Goal: Navigation & Orientation: Find specific page/section

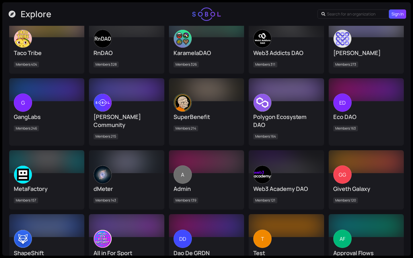
scroll to position [219, 0]
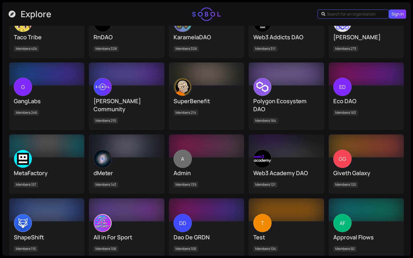
click at [339, 13] on input "text" at bounding box center [354, 14] width 54 height 6
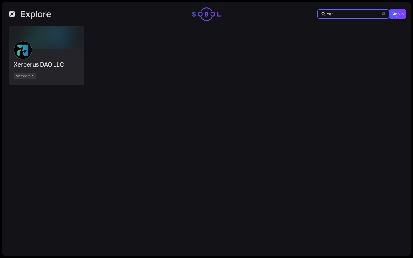
type input "xer"
click at [60, 50] on div "Xerberus DAO LLC Members 21" at bounding box center [46, 66] width 75 height 37
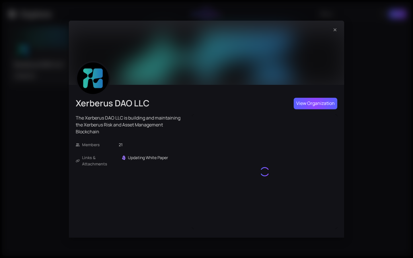
click at [299, 102] on span "View Organization" at bounding box center [315, 103] width 38 height 7
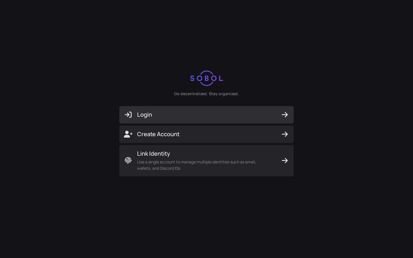
click at [183, 115] on span "Login" at bounding box center [206, 115] width 165 height 8
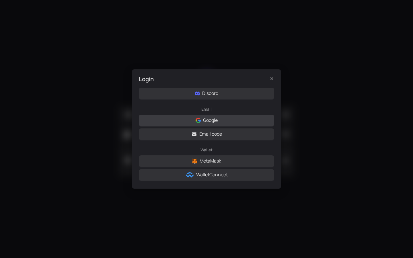
click at [208, 117] on span "Google" at bounding box center [210, 120] width 15 height 7
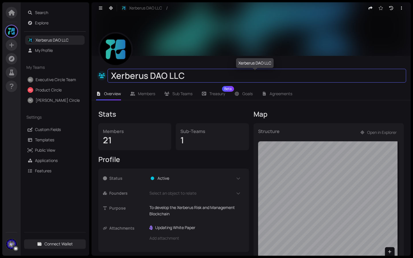
scroll to position [4, 0]
